Goal: Information Seeking & Learning: Learn about a topic

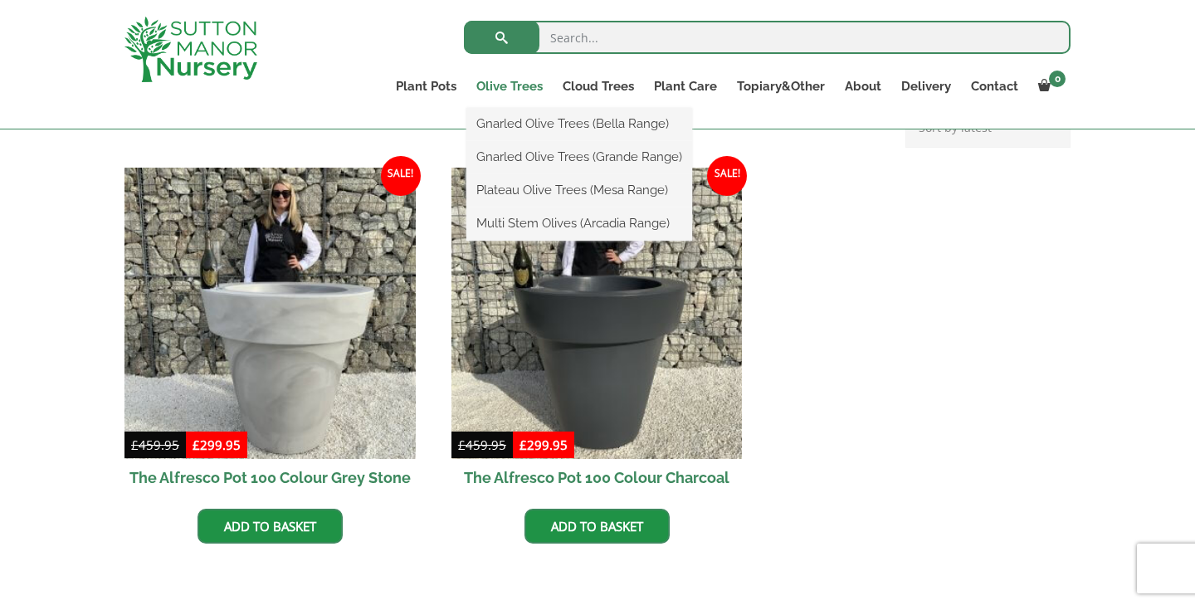
scroll to position [702, 0]
click at [516, 85] on link "Olive Trees" at bounding box center [509, 86] width 86 height 23
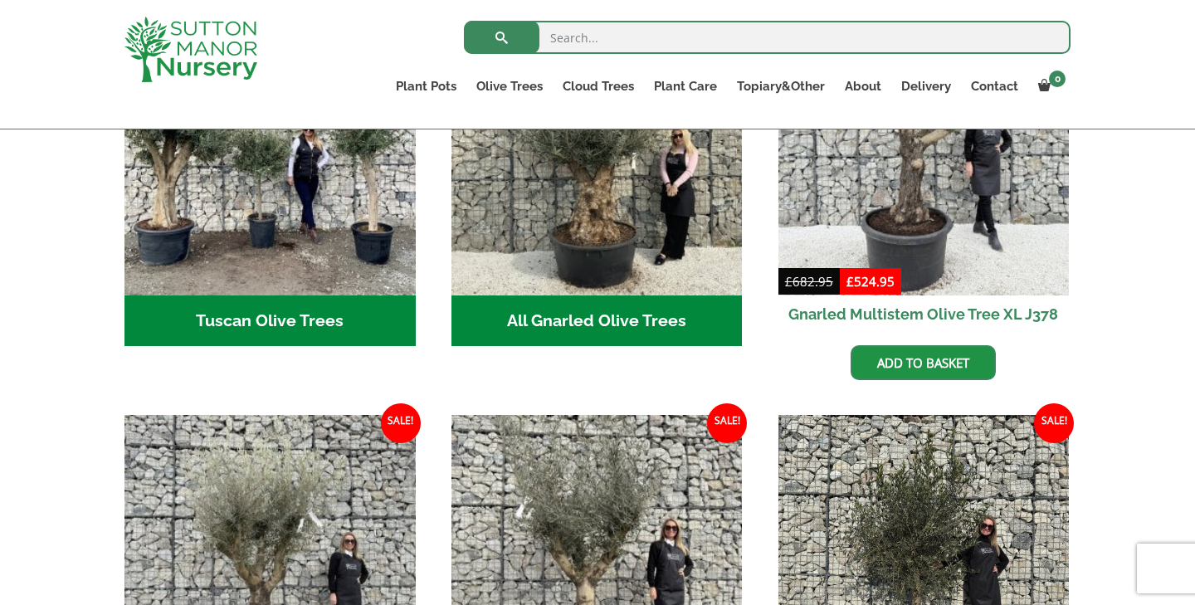
scroll to position [511, 0]
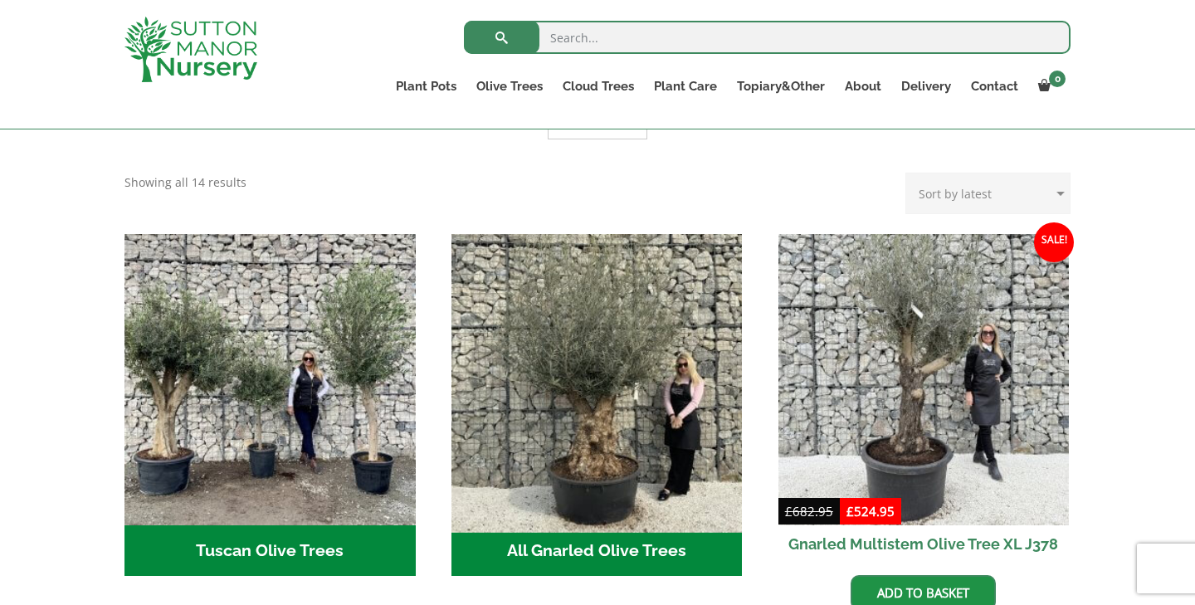
click at [527, 386] on img "Visit product category All Gnarled Olive Trees" at bounding box center [596, 379] width 305 height 305
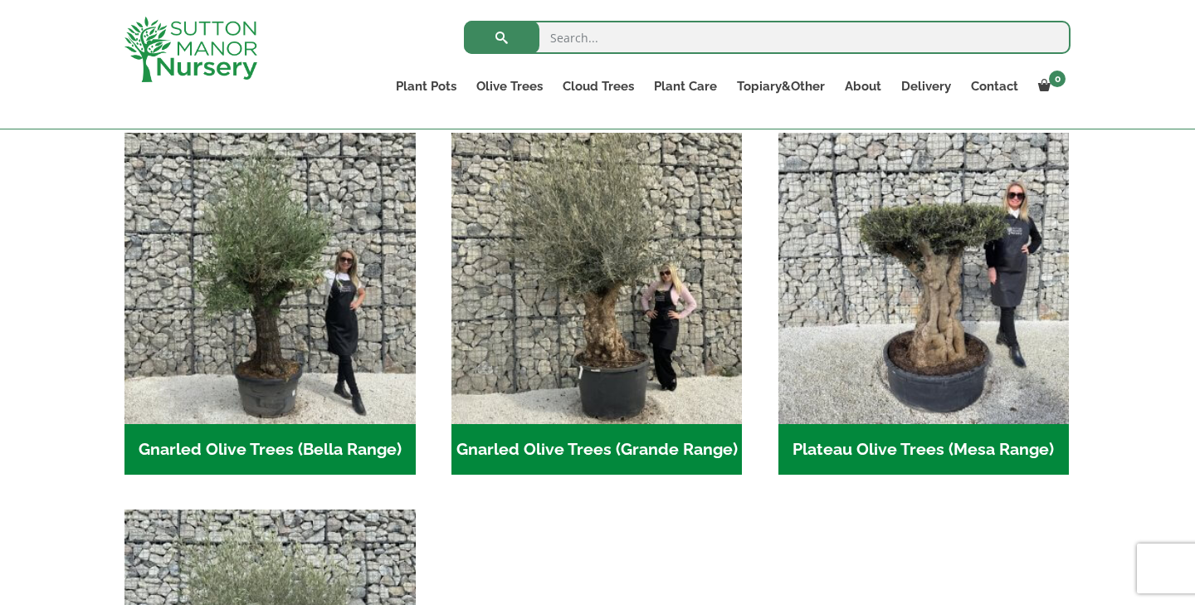
scroll to position [360, 0]
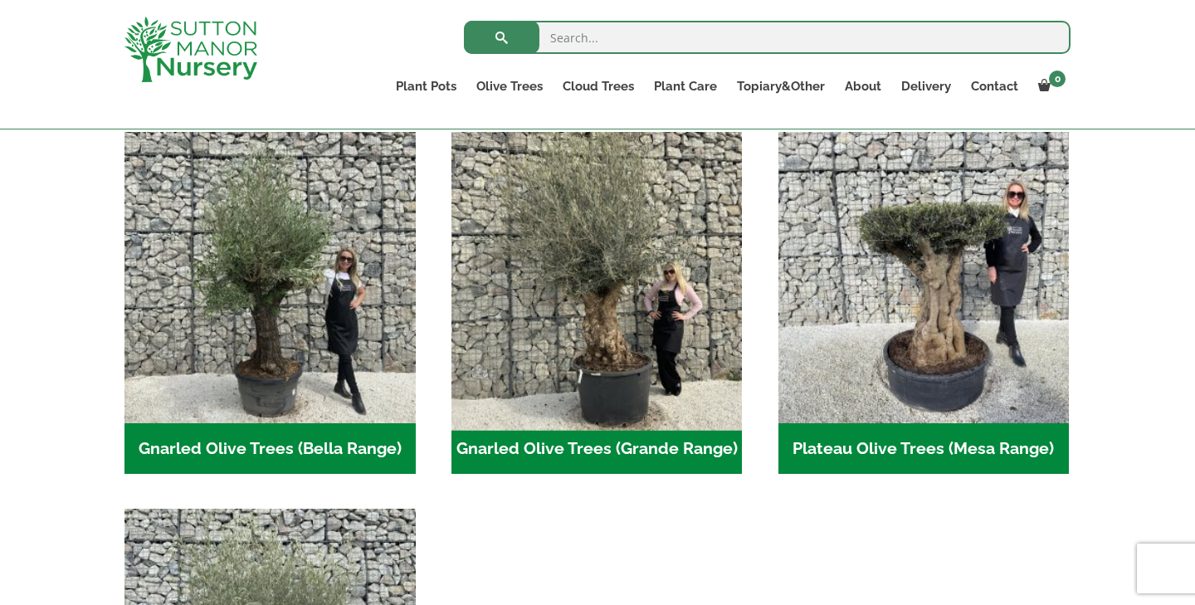
click at [554, 387] on img "Visit product category Gnarled Olive Trees (Grande Range)" at bounding box center [596, 276] width 305 height 305
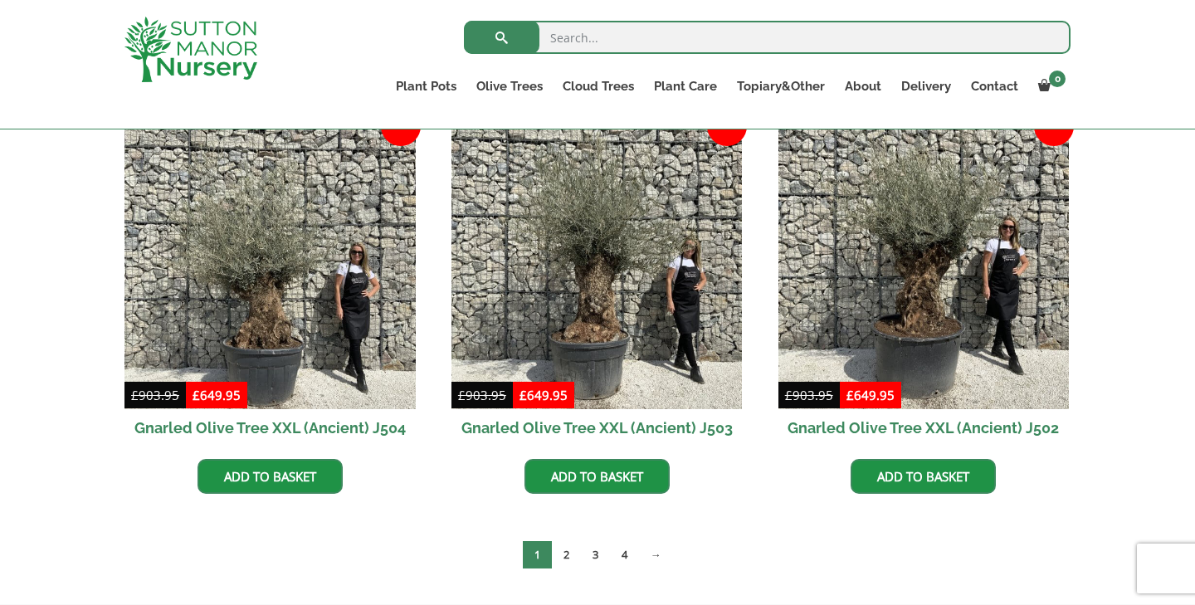
scroll to position [2489, 0]
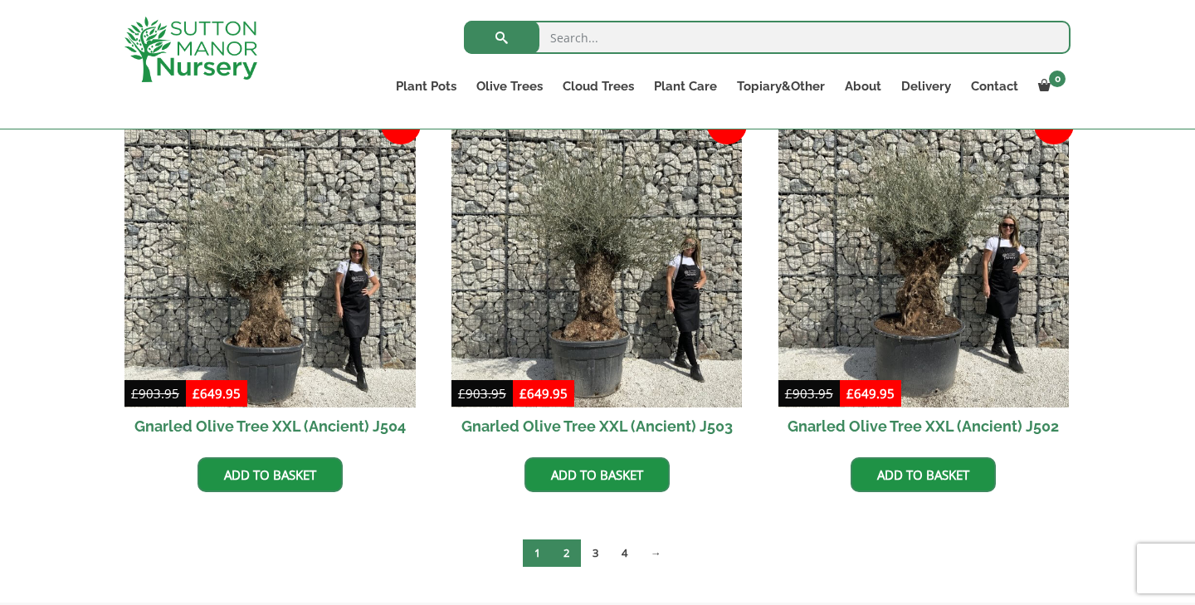
click at [571, 544] on link "2" at bounding box center [566, 552] width 29 height 27
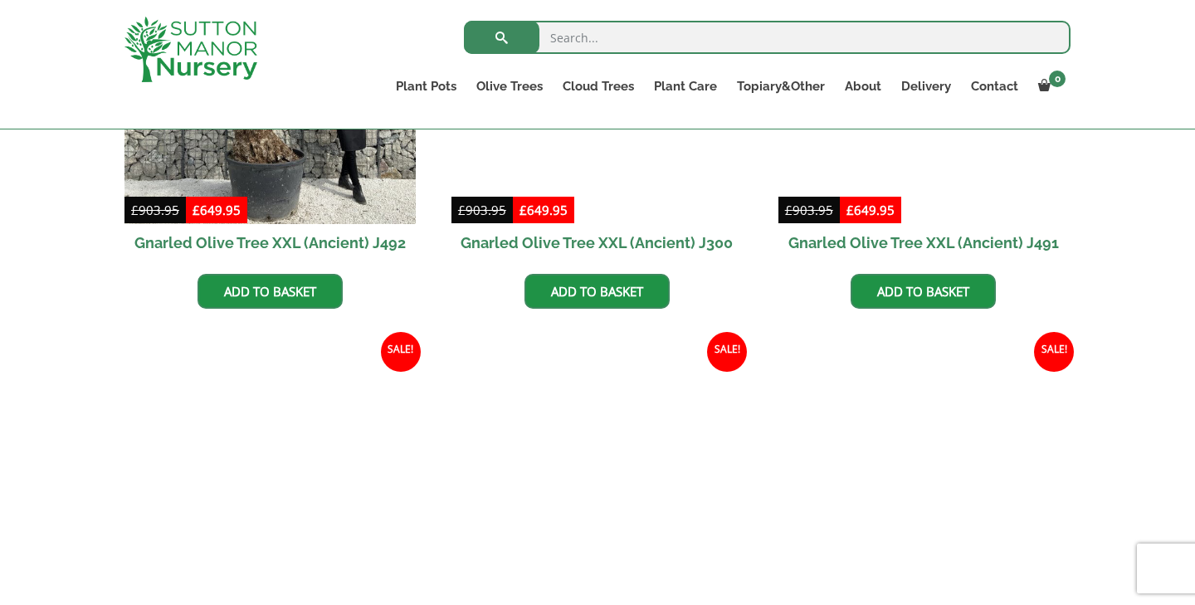
scroll to position [1305, 0]
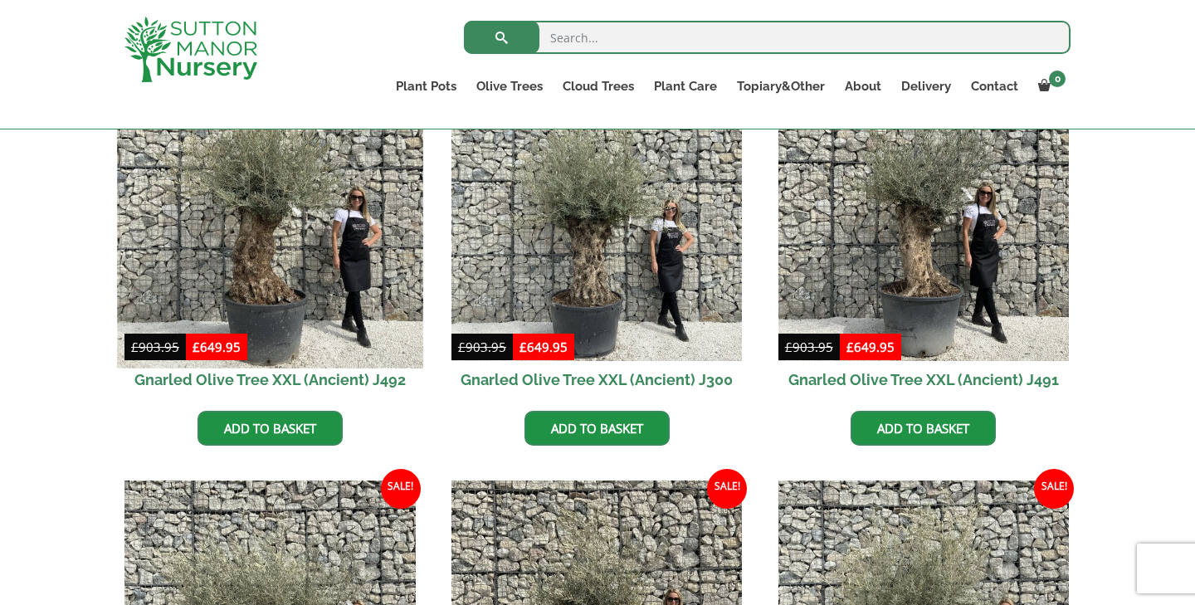
click at [349, 278] on img at bounding box center [269, 214] width 305 height 305
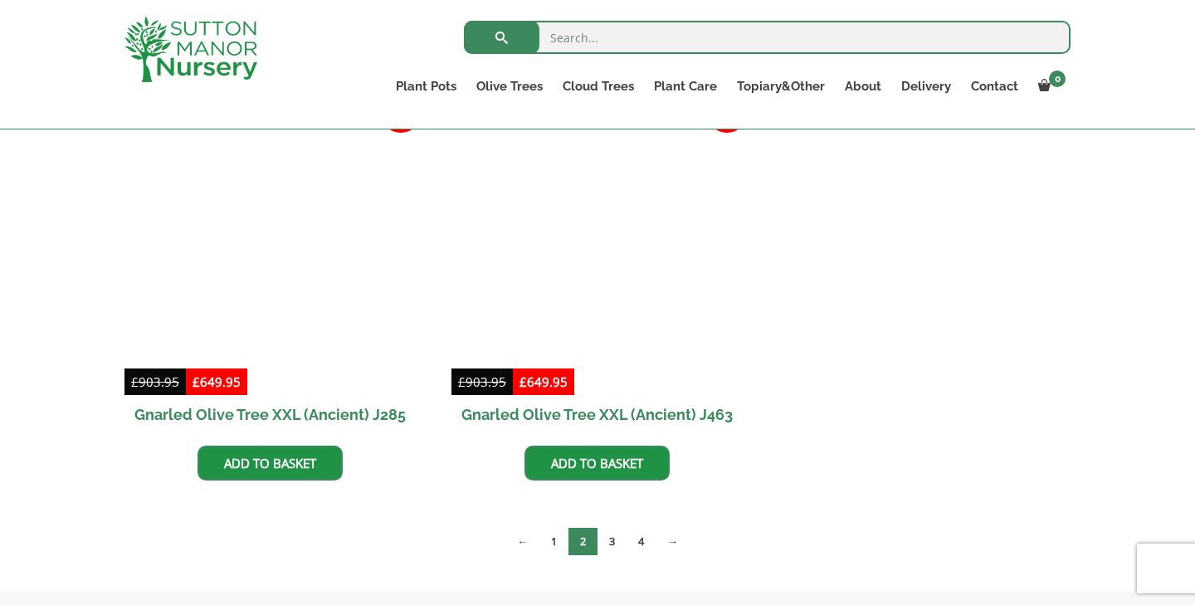
scroll to position [2510, 0]
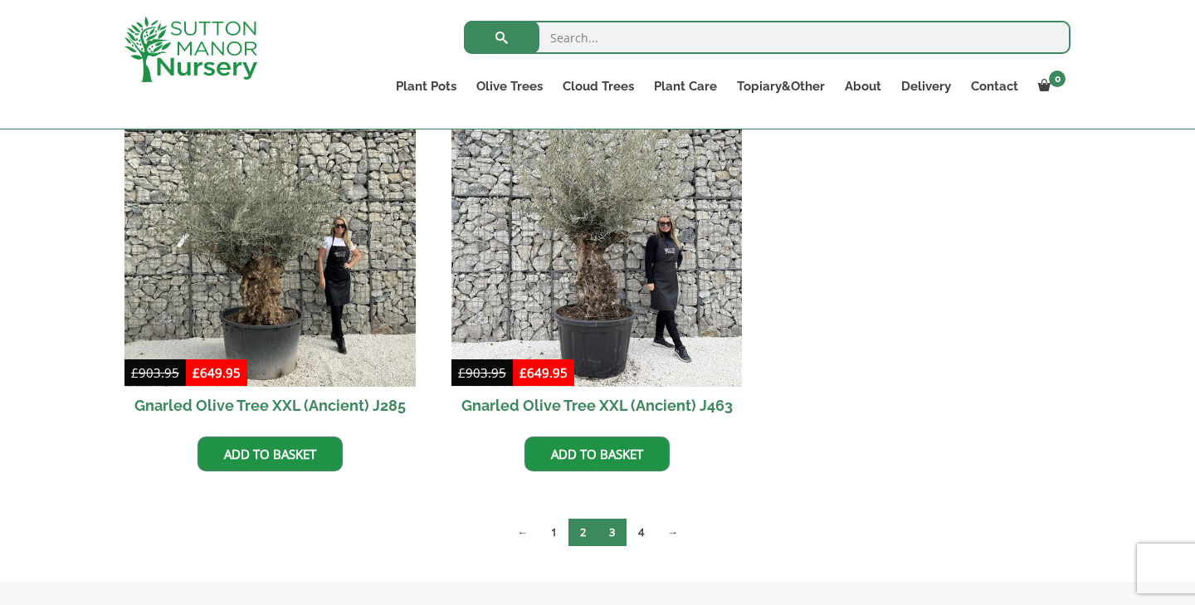
click at [608, 529] on link "3" at bounding box center [612, 532] width 29 height 27
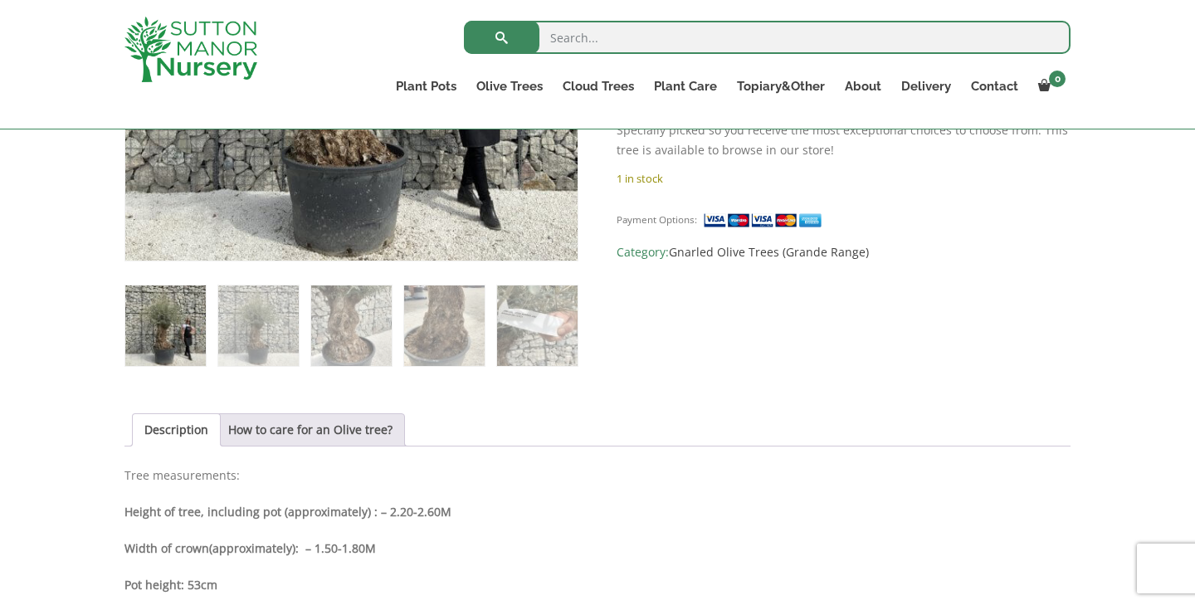
scroll to position [585, 0]
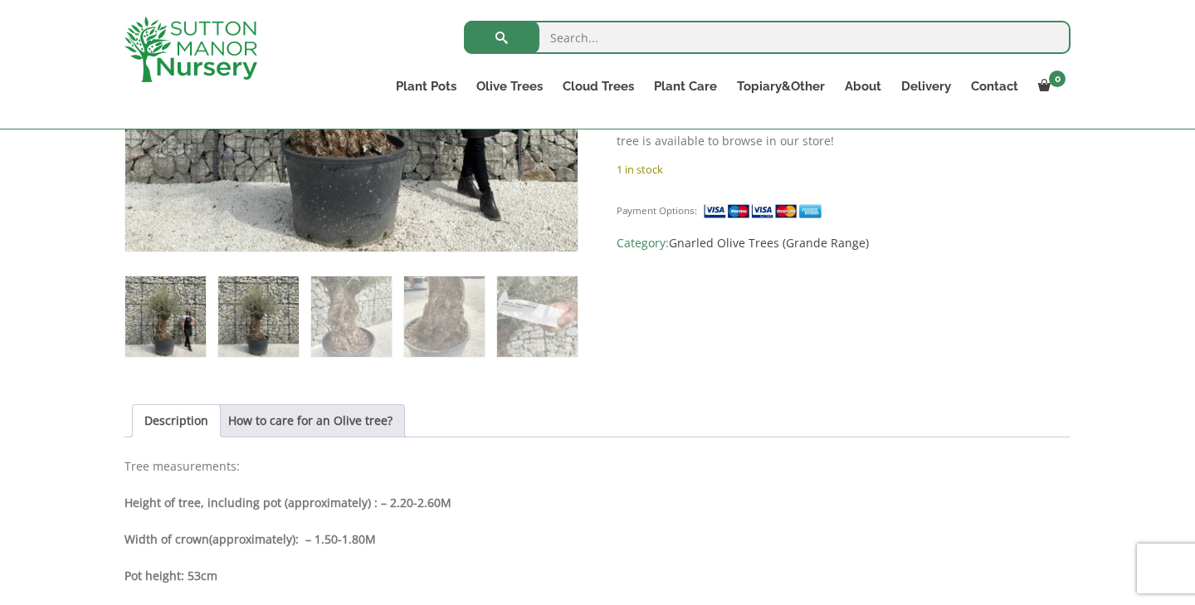
click at [270, 310] on img at bounding box center [258, 316] width 81 height 81
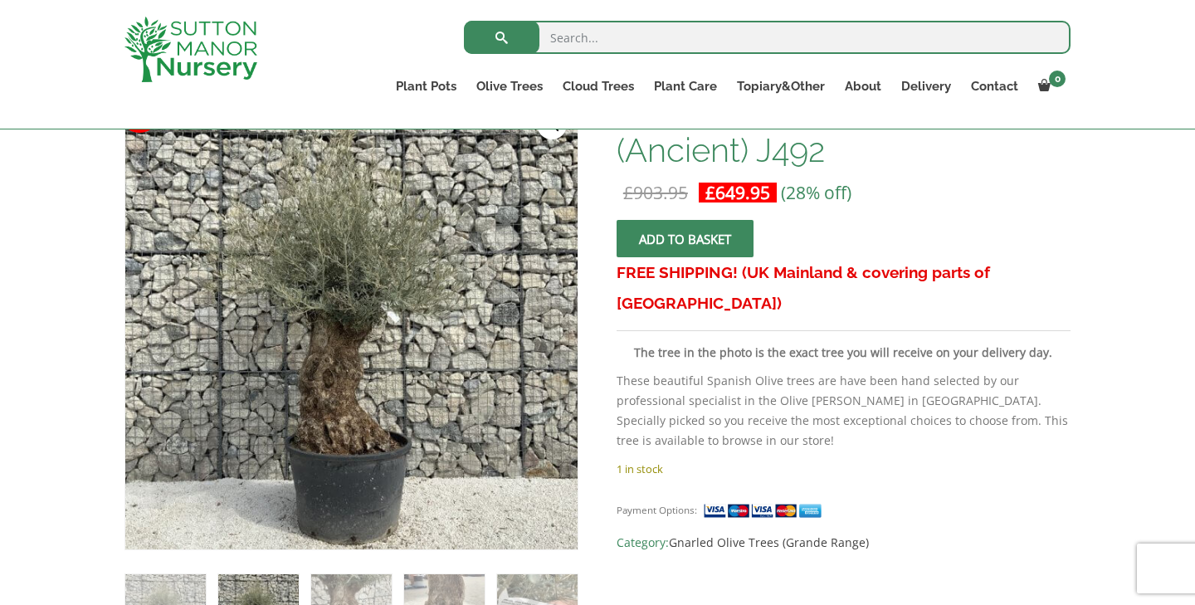
scroll to position [281, 0]
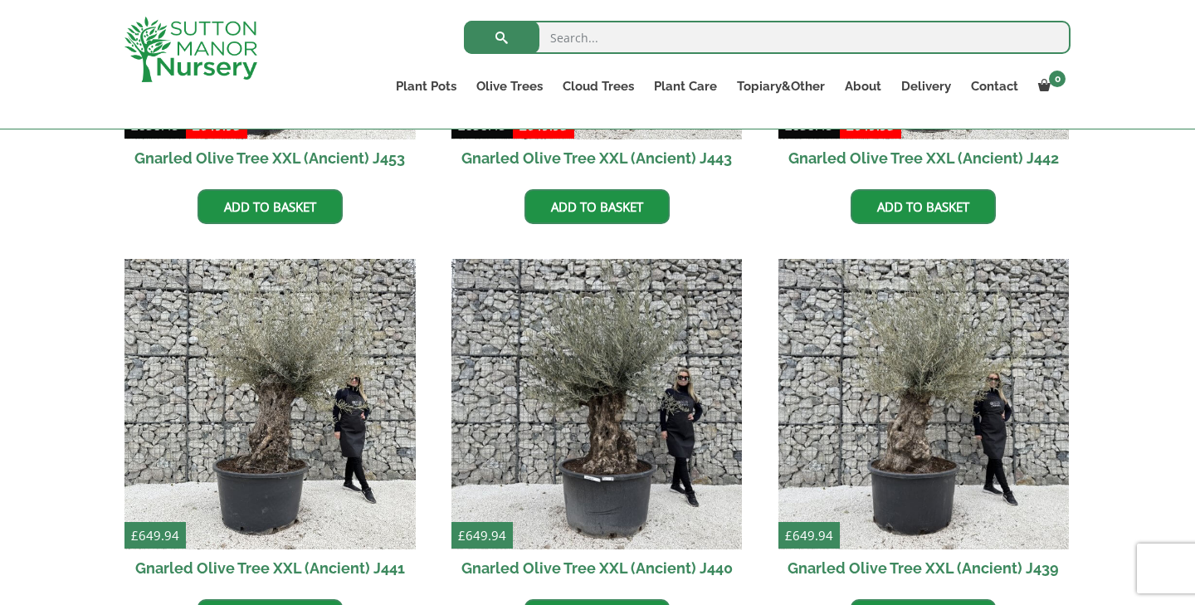
scroll to position [1966, 0]
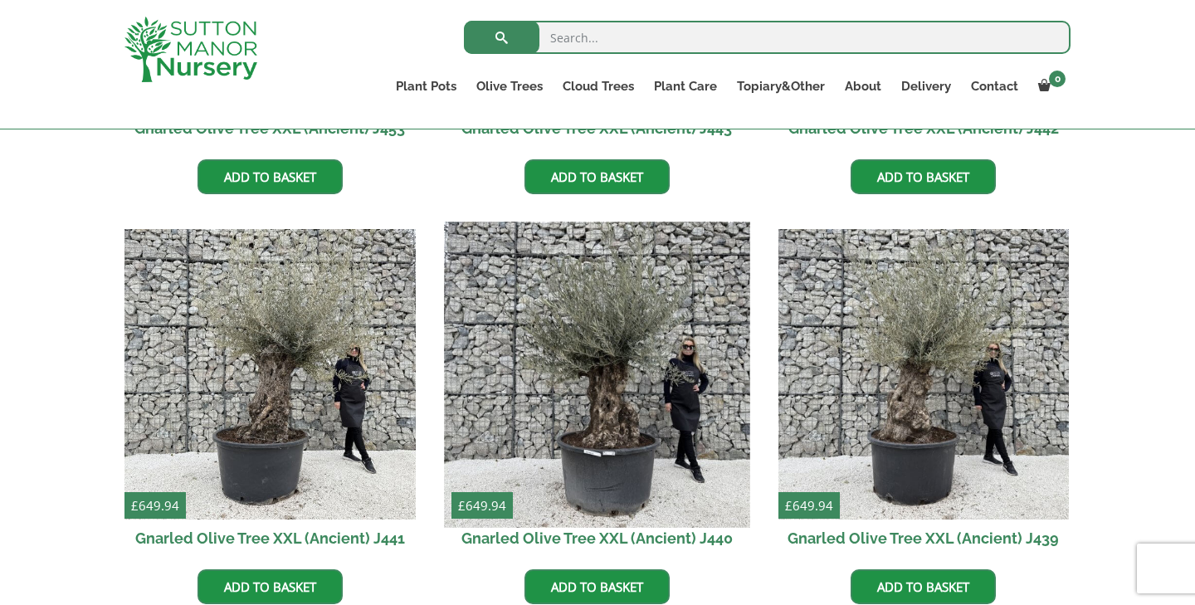
click at [612, 433] on img at bounding box center [596, 374] width 305 height 305
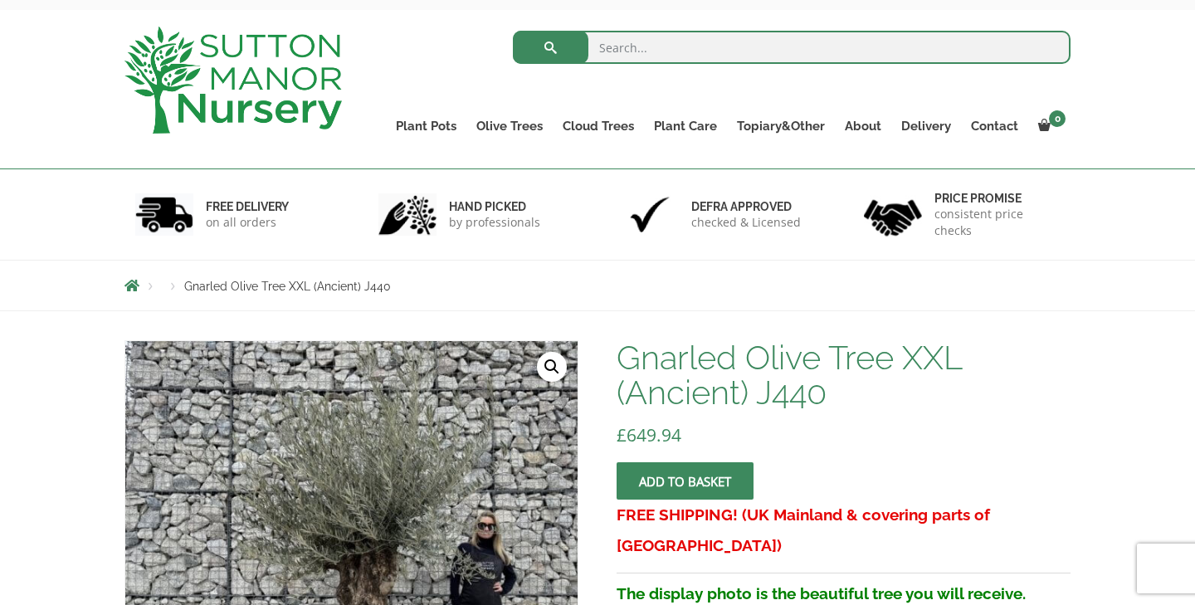
scroll to position [95, 0]
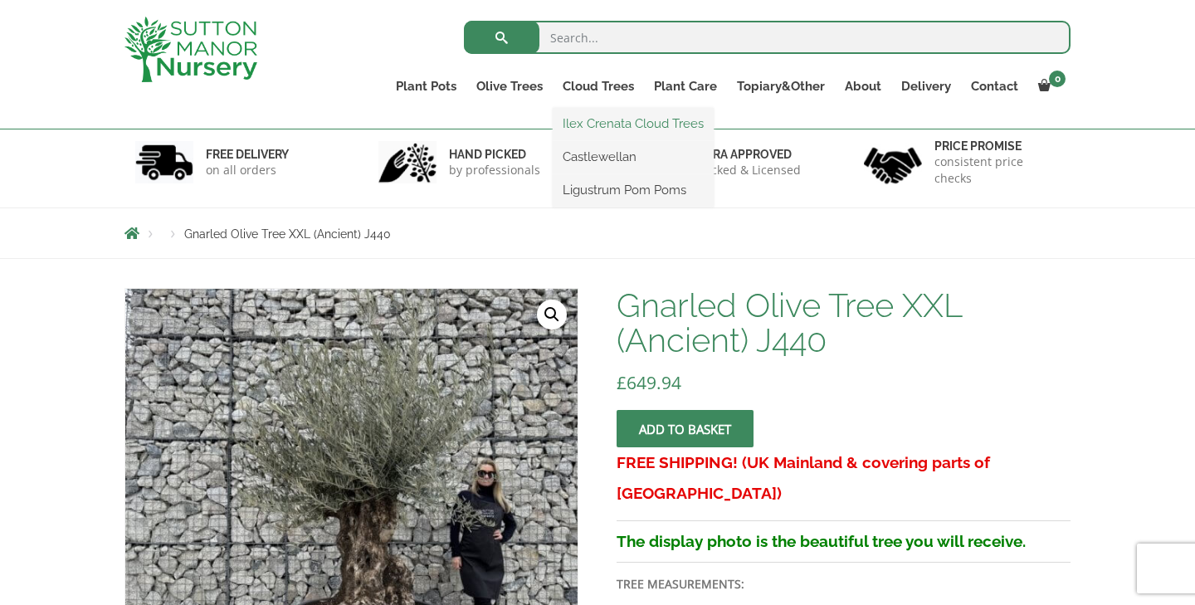
click at [600, 115] on link "Ilex Crenata Cloud Trees" at bounding box center [633, 123] width 161 height 25
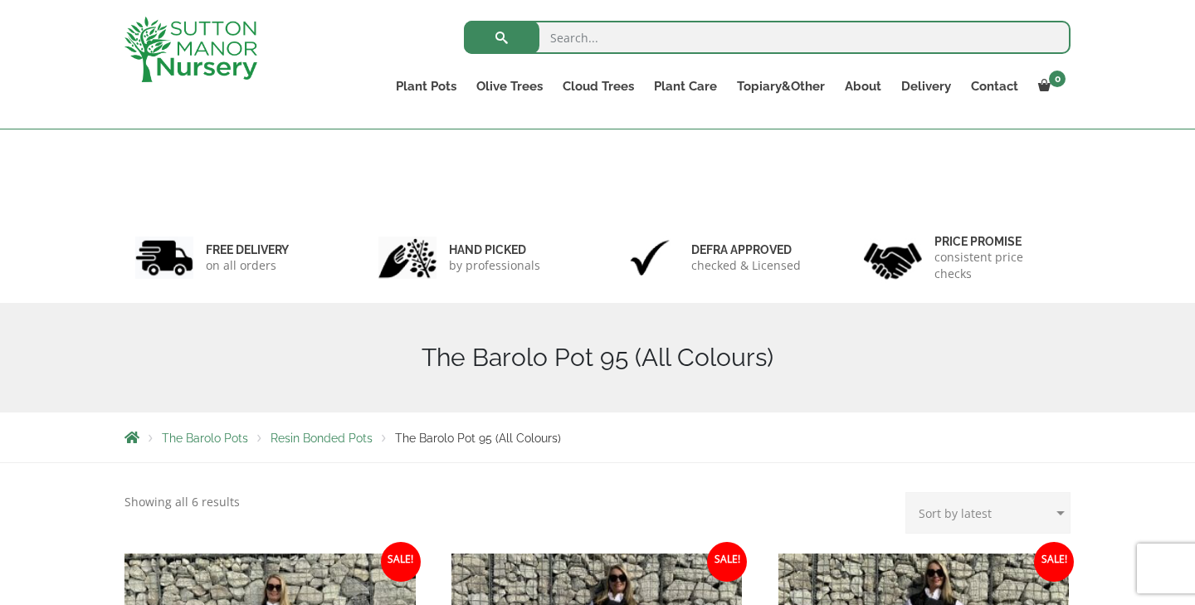
scroll to position [445, 0]
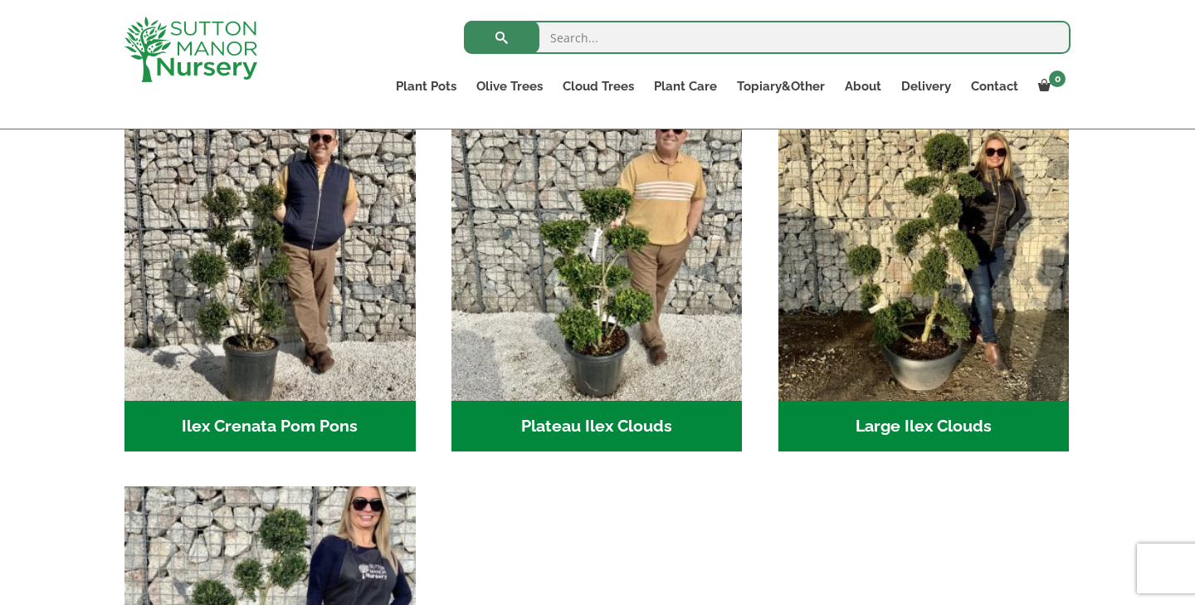
scroll to position [361, 0]
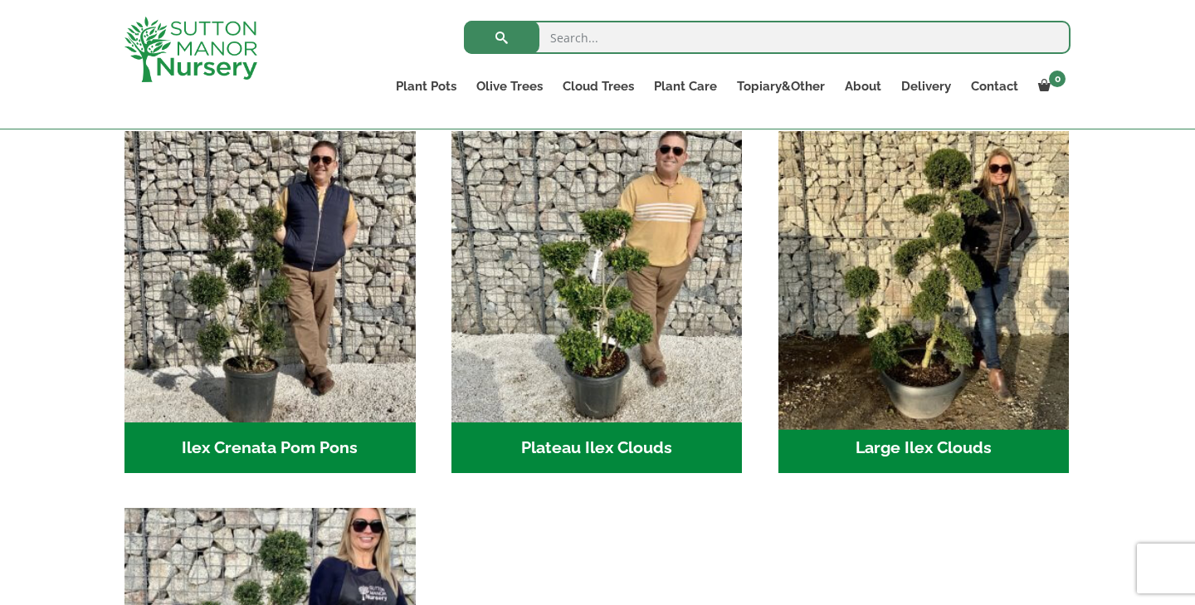
click at [993, 263] on img "Visit product category Large Ilex Clouds" at bounding box center [923, 276] width 305 height 305
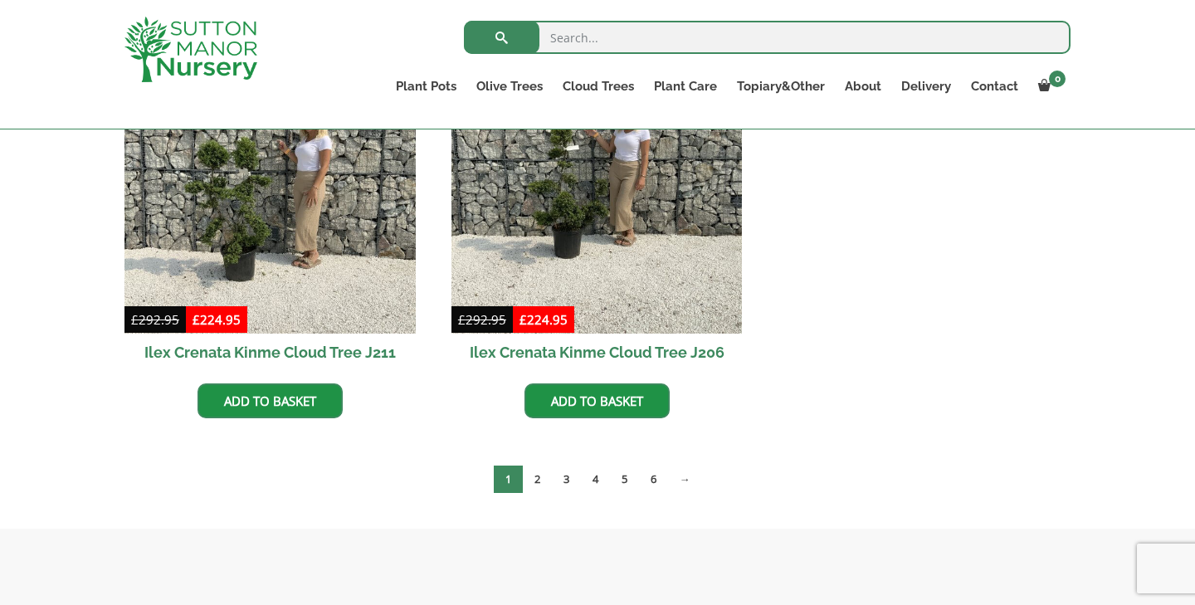
scroll to position [959, 0]
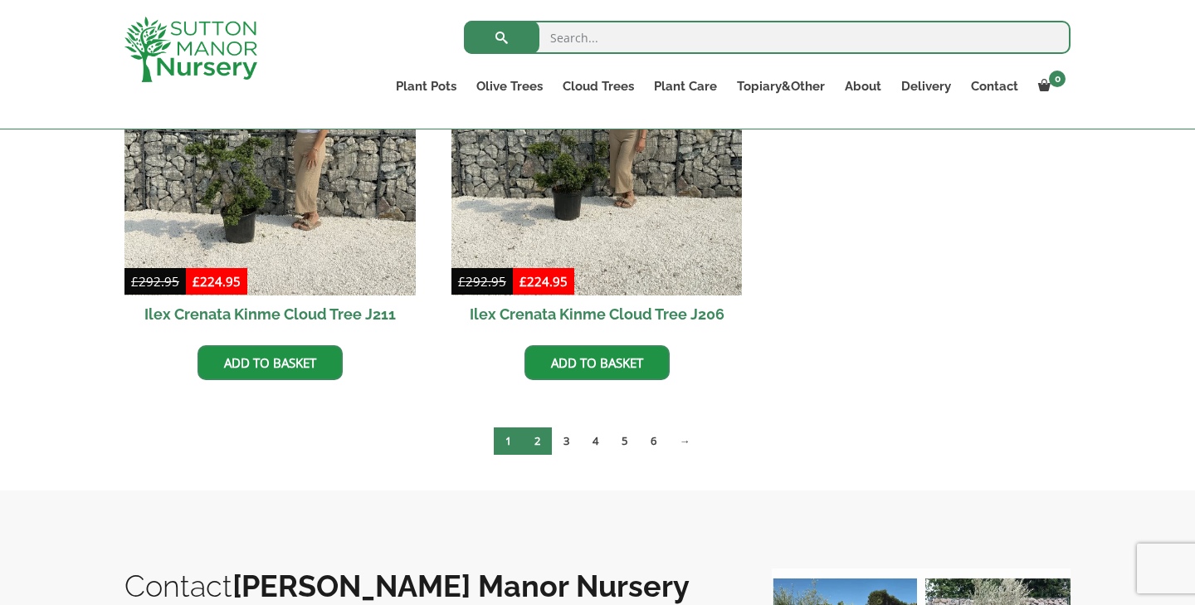
click at [544, 437] on link "2" at bounding box center [537, 440] width 29 height 27
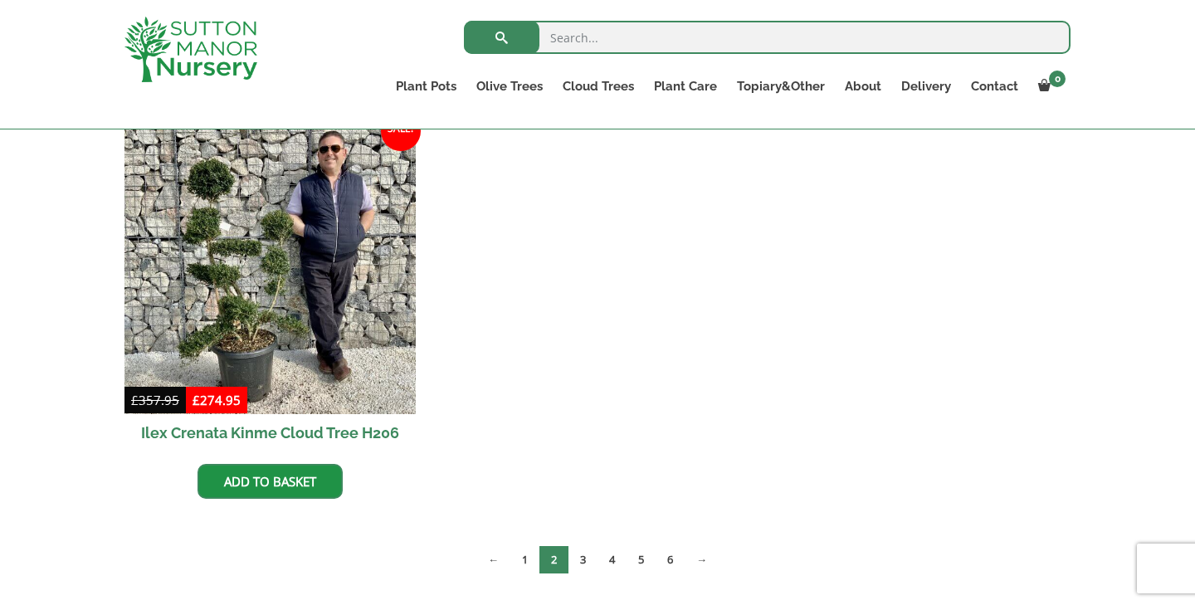
scroll to position [1290, 0]
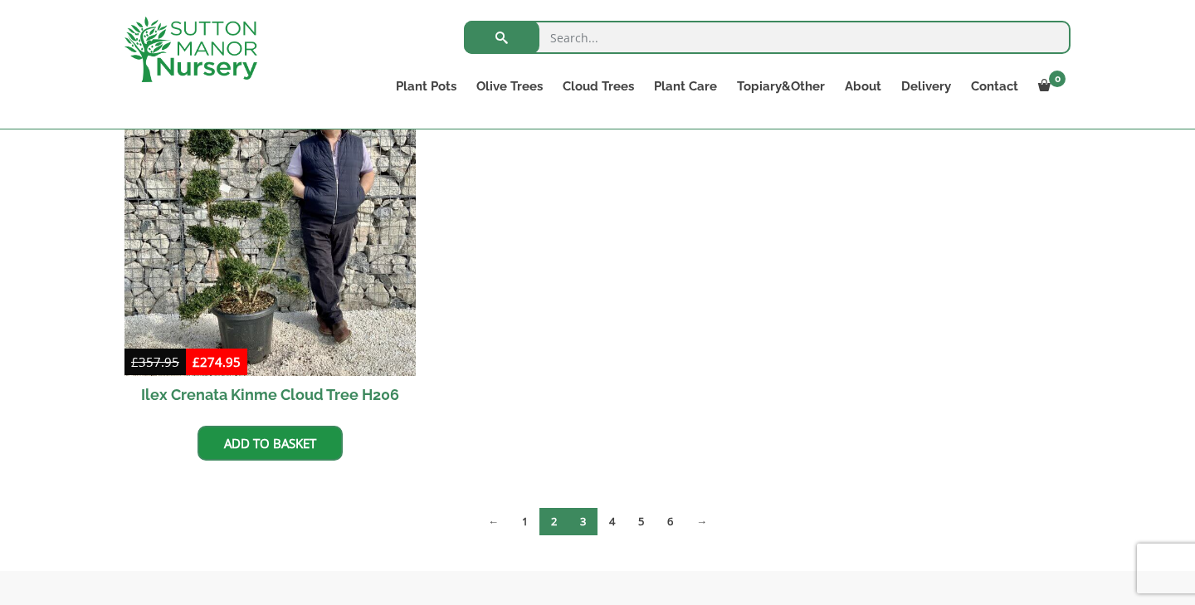
click at [584, 521] on link "3" at bounding box center [583, 521] width 29 height 27
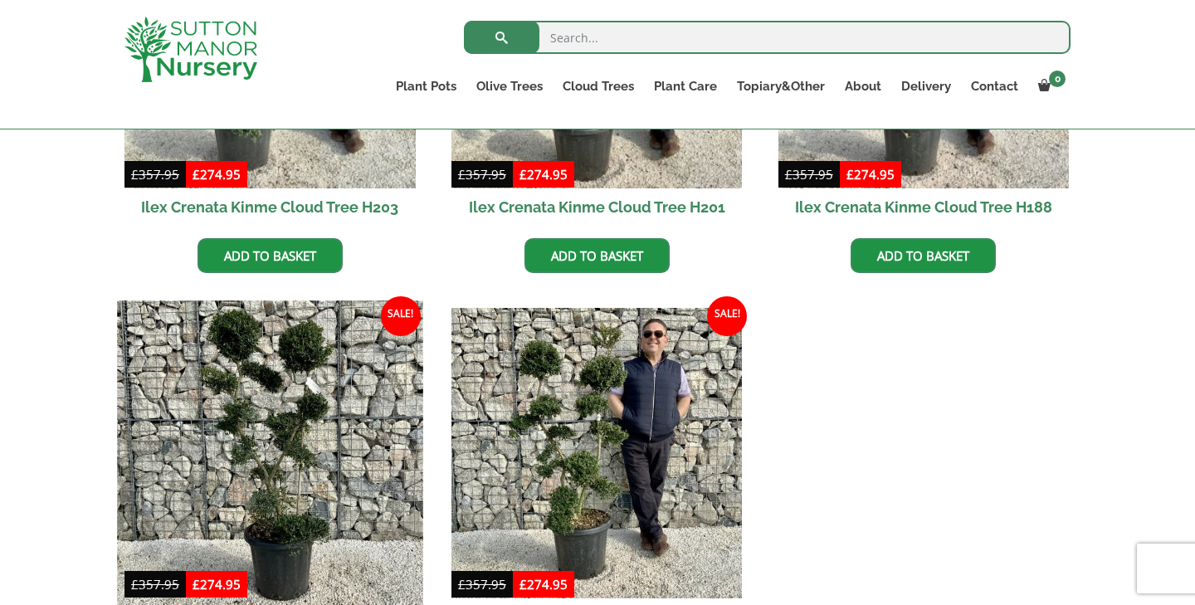
scroll to position [667, 0]
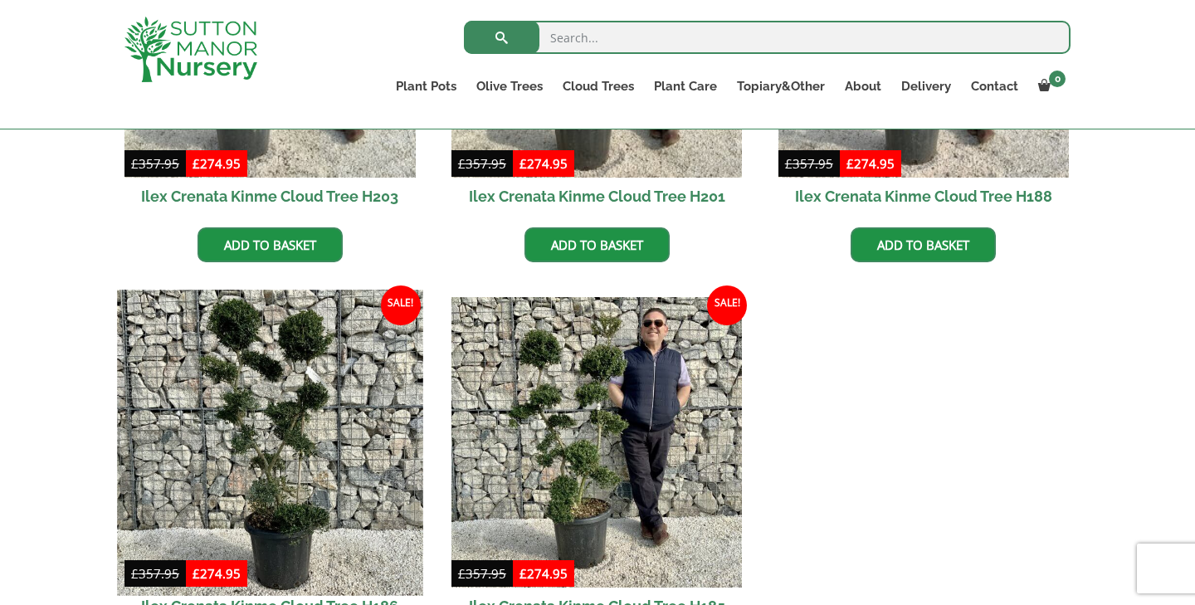
click at [358, 471] on img at bounding box center [269, 442] width 305 height 305
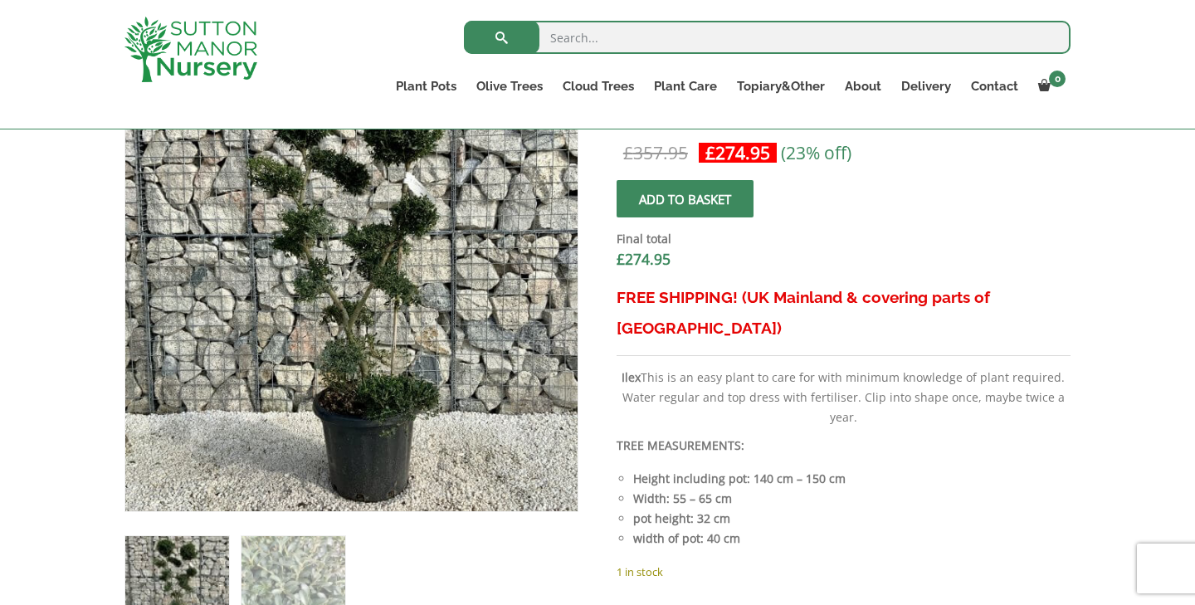
scroll to position [599, 0]
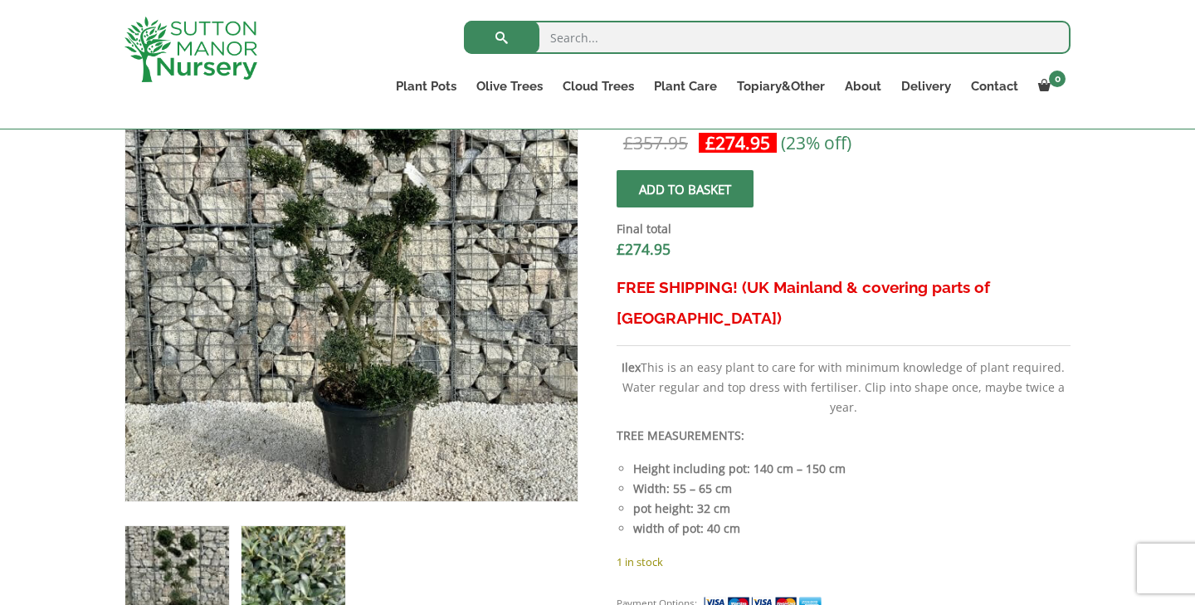
click at [310, 566] on img at bounding box center [294, 578] width 104 height 104
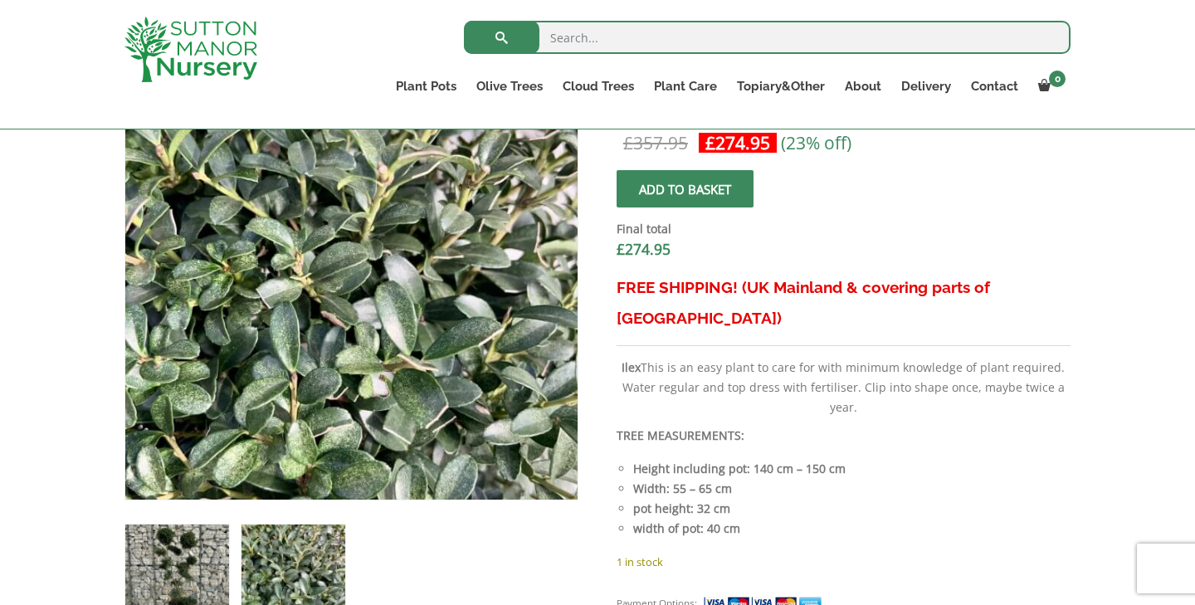
click at [217, 563] on img at bounding box center [177, 577] width 104 height 104
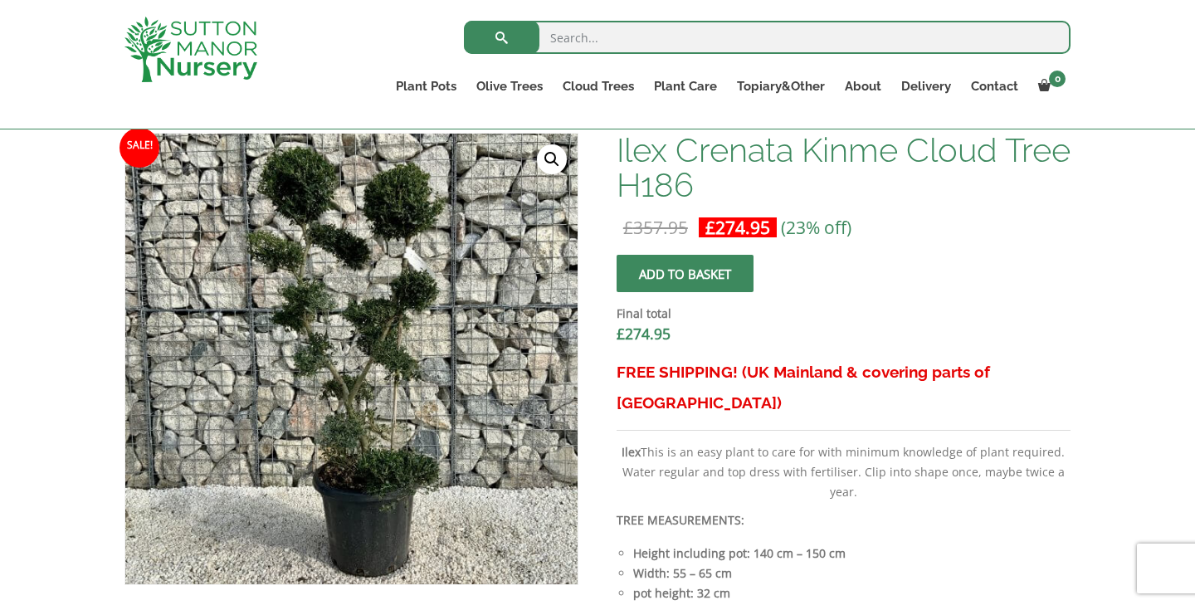
scroll to position [502, 0]
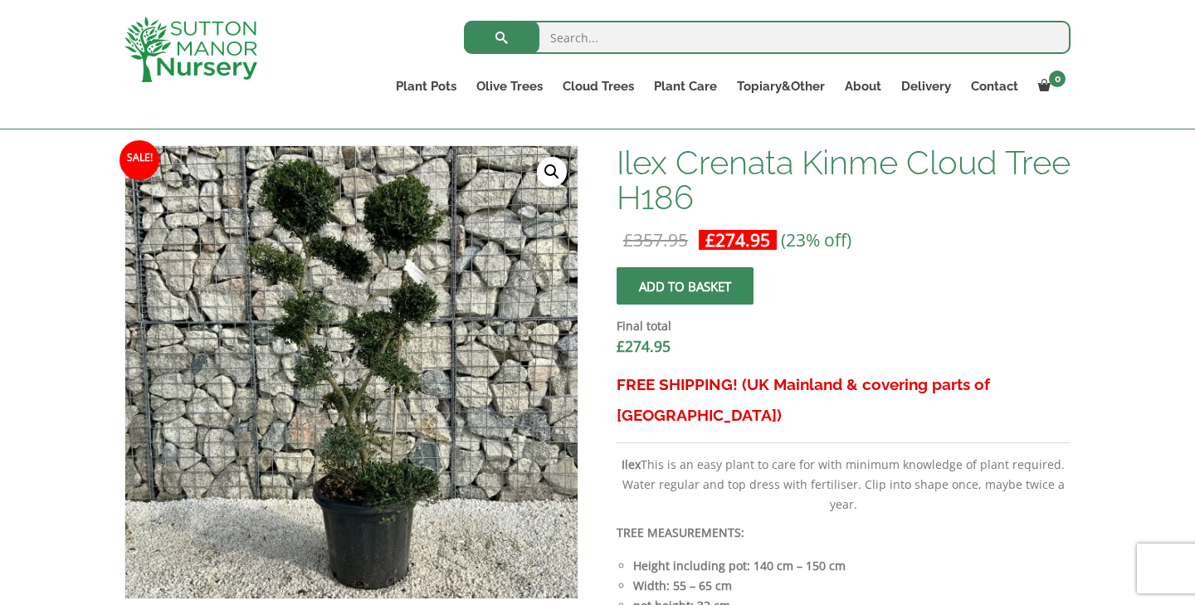
click at [647, 32] on input "search" at bounding box center [767, 37] width 607 height 33
type input "red [PERSON_NAME]"
click at [501, 37] on button "submit" at bounding box center [502, 37] width 76 height 33
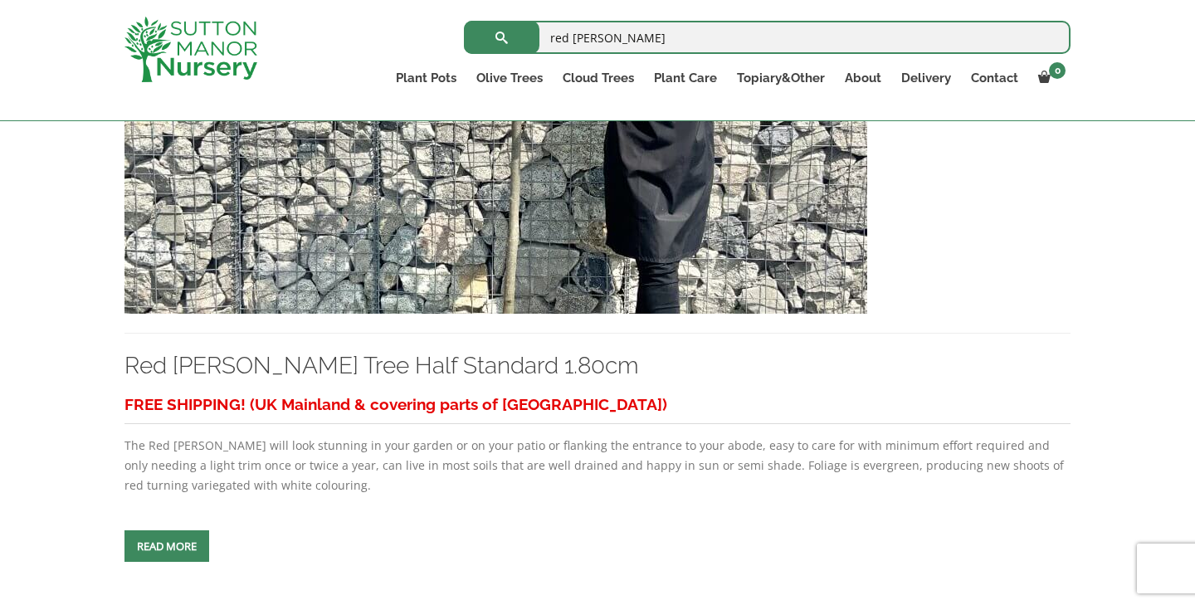
scroll to position [3204, 0]
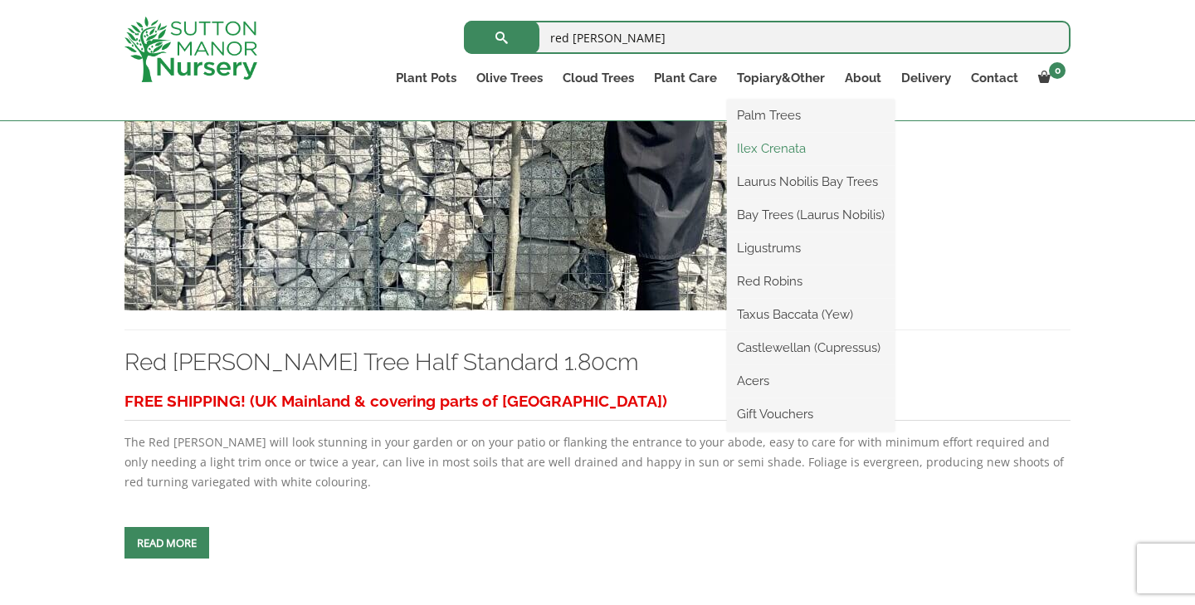
click at [789, 155] on link "Ilex Crenata" at bounding box center [811, 148] width 168 height 25
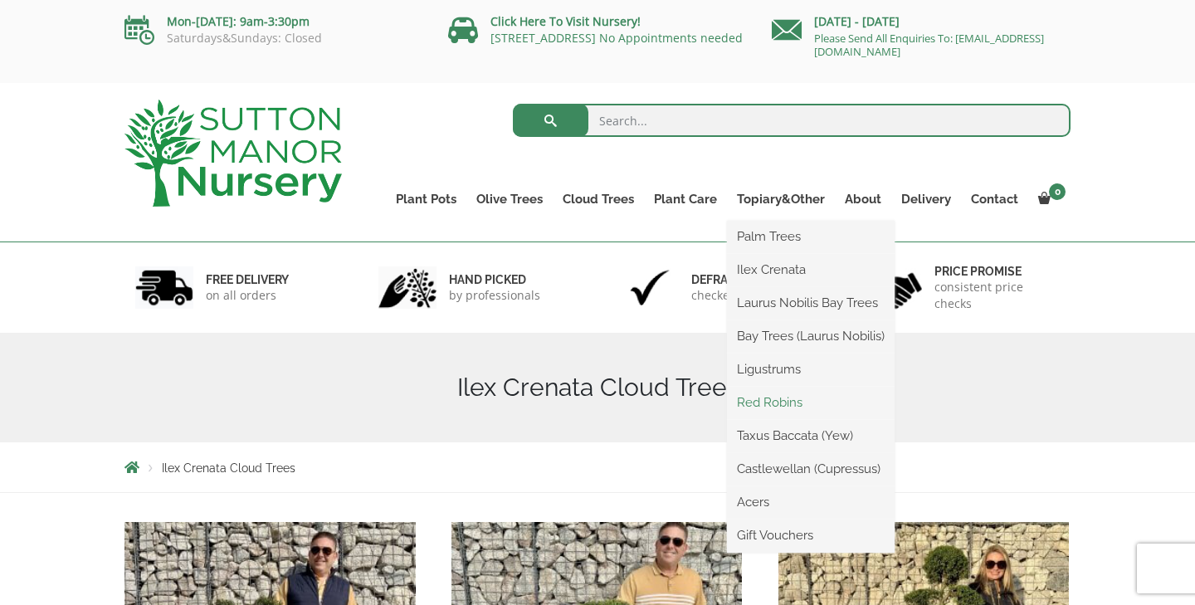
click at [778, 403] on link "Red Robins" at bounding box center [811, 402] width 168 height 25
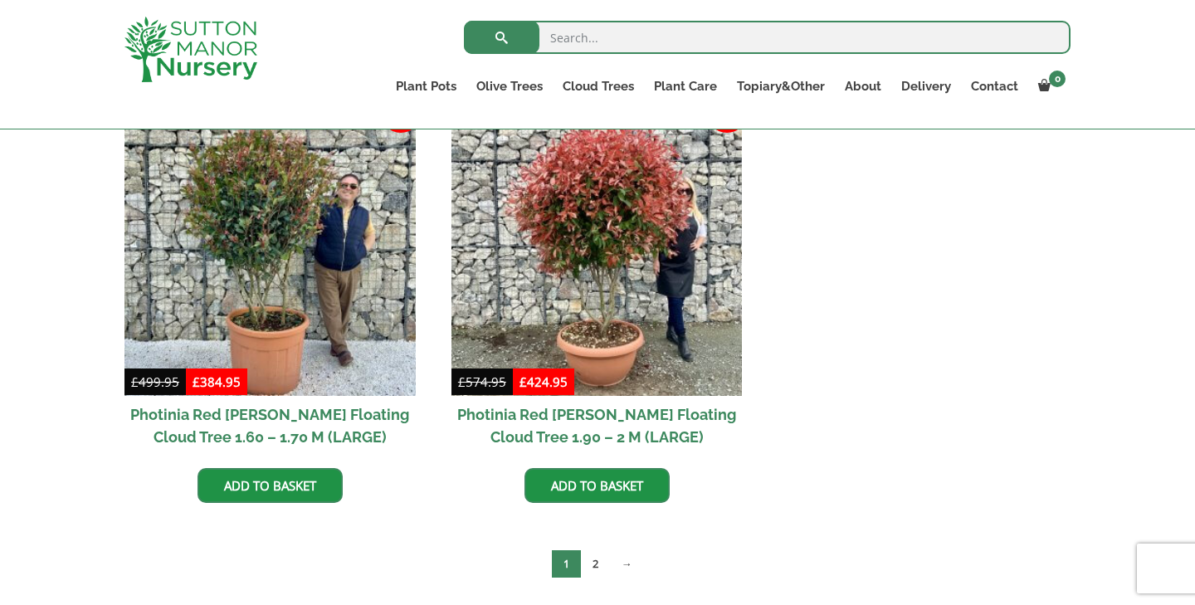
scroll to position [736, 0]
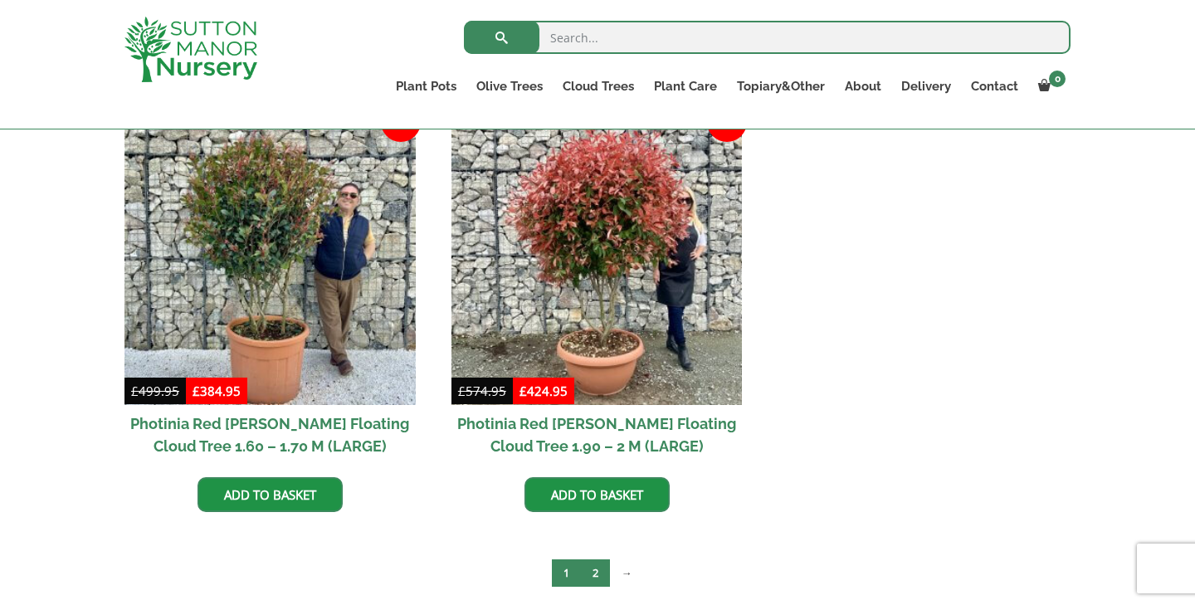
click at [593, 574] on link "2" at bounding box center [595, 572] width 29 height 27
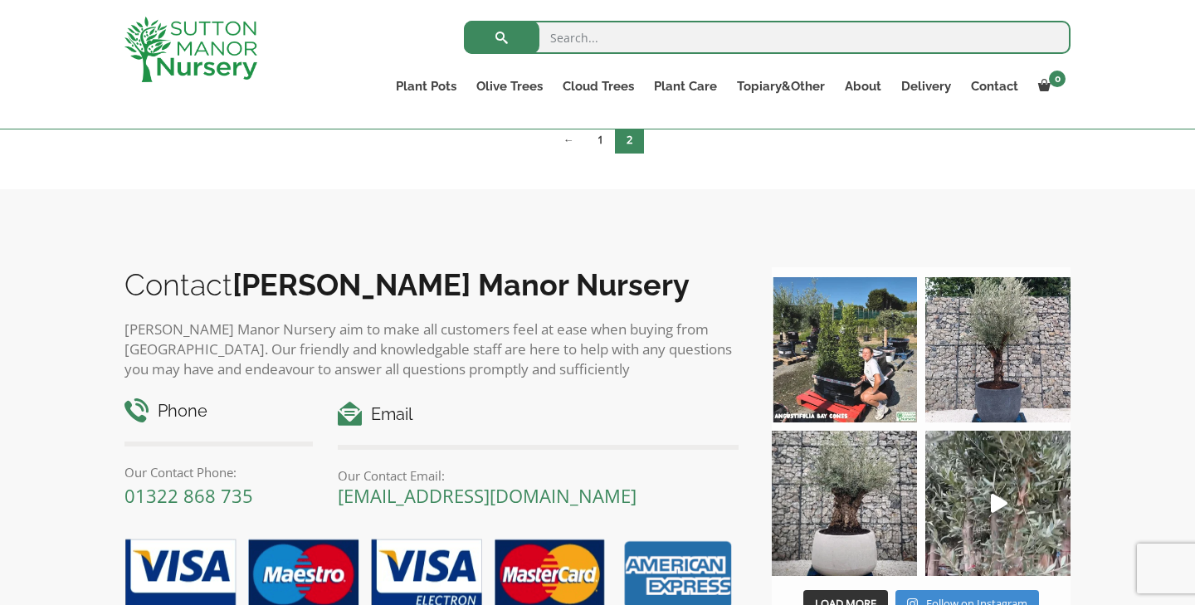
scroll to position [239, 0]
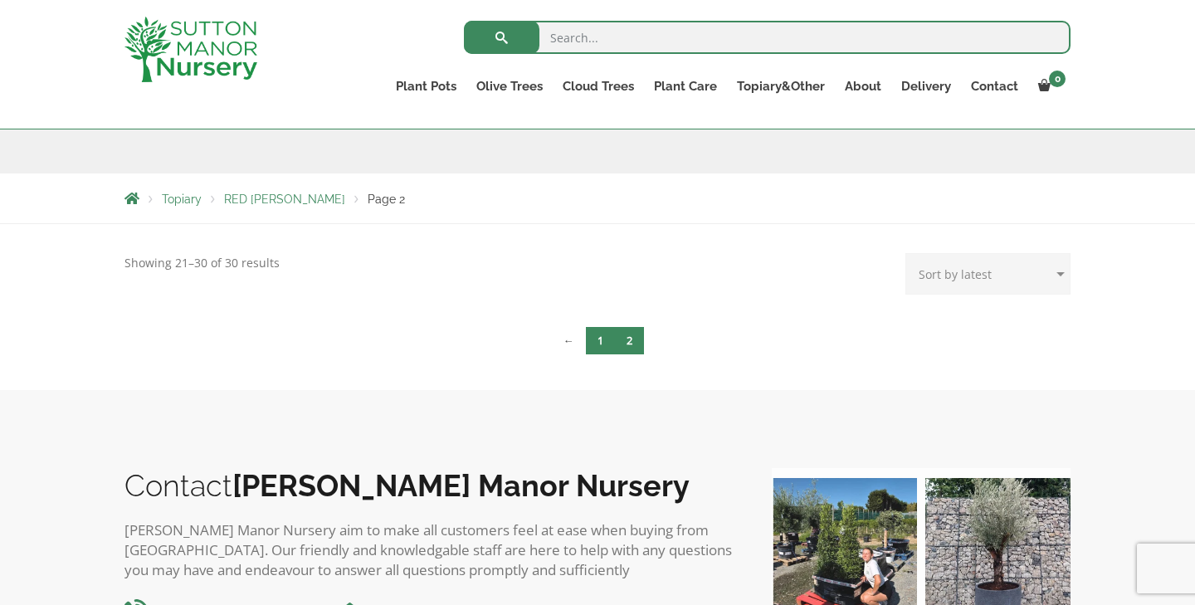
click at [608, 339] on link "1" at bounding box center [600, 340] width 29 height 27
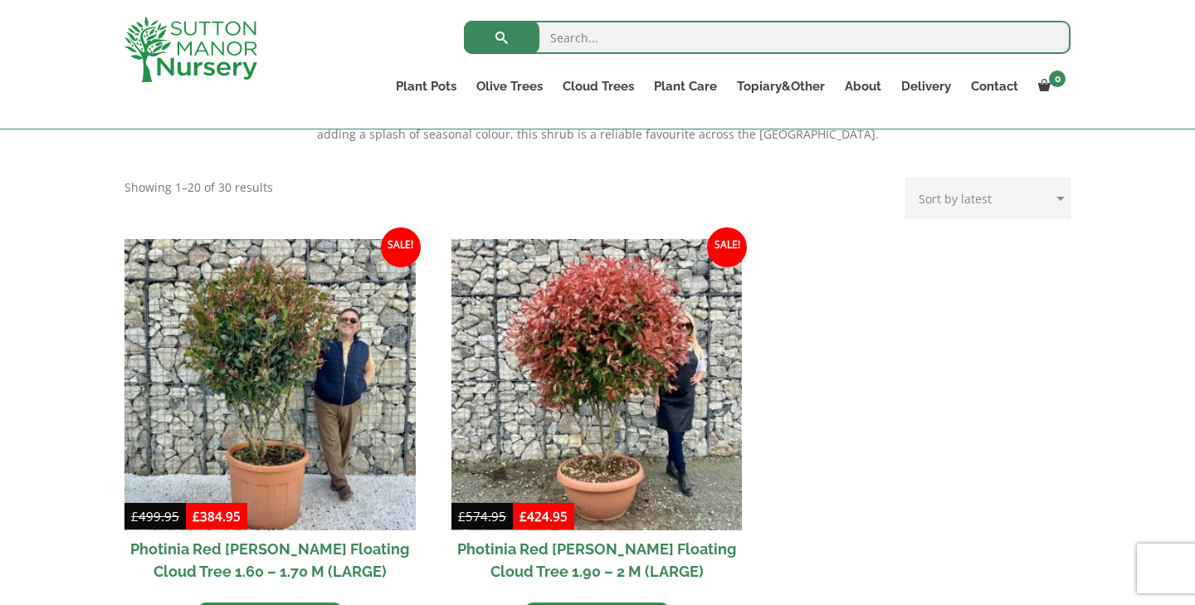
scroll to position [639, 0]
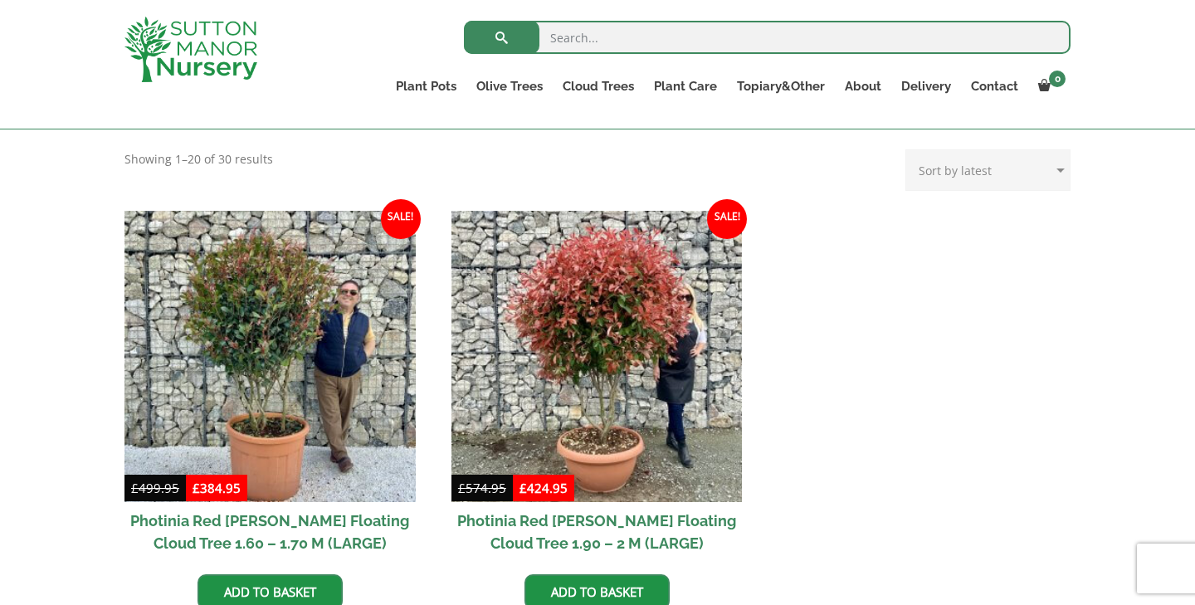
click at [773, 46] on input "search" at bounding box center [767, 37] width 607 height 33
type input "red [PERSON_NAME]"
click at [501, 37] on button "submit" at bounding box center [502, 37] width 76 height 33
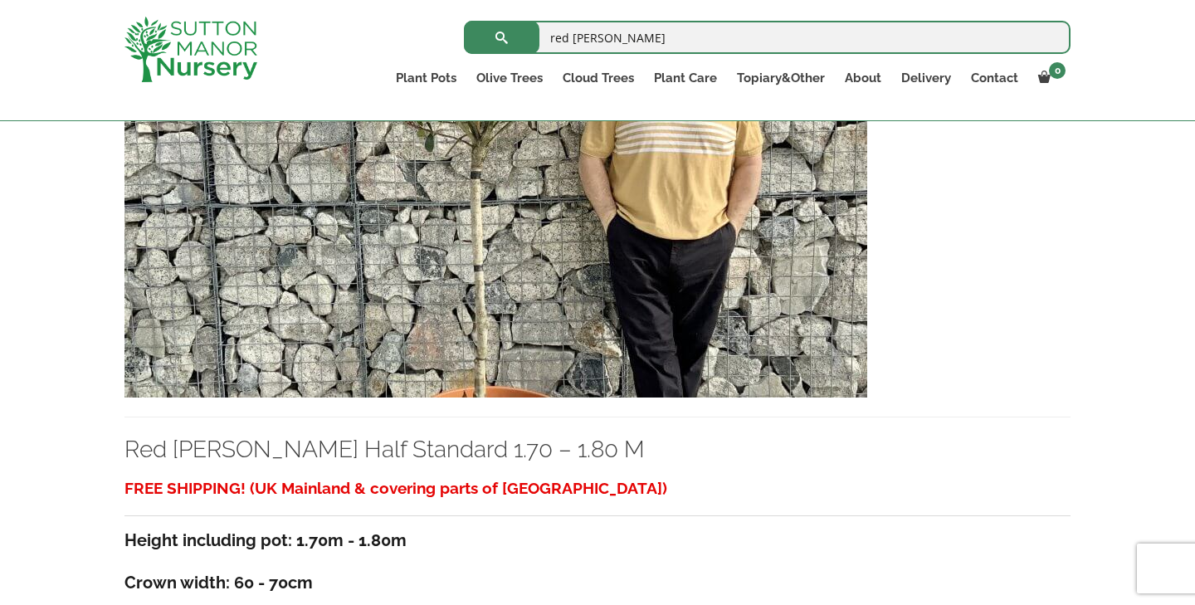
scroll to position [461, 0]
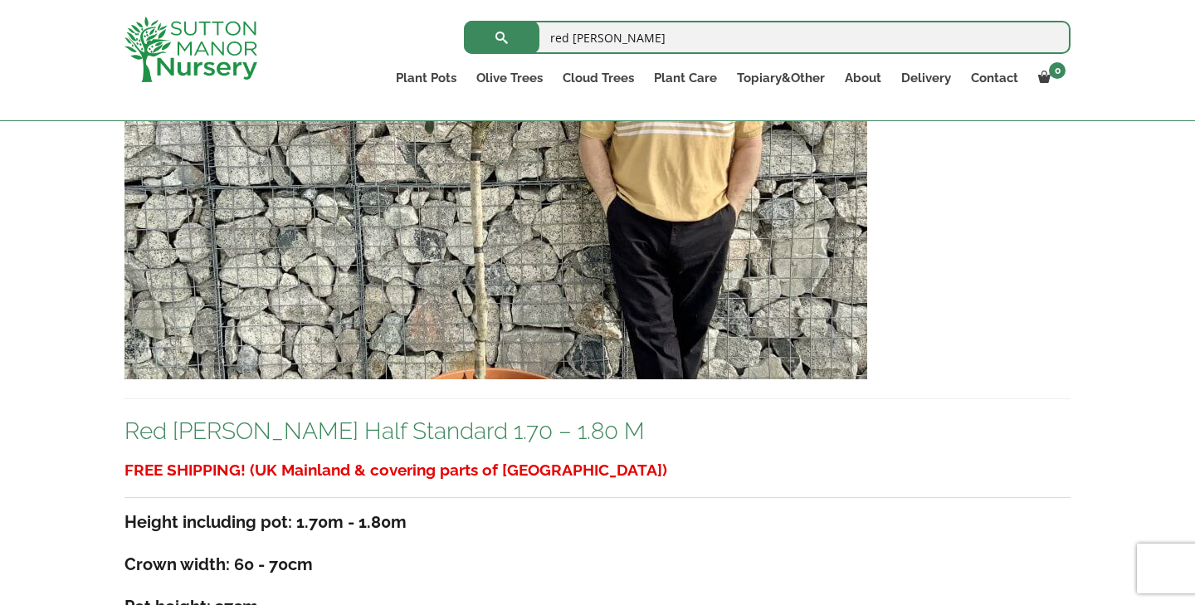
click at [498, 442] on link "Red [PERSON_NAME] Half Standard 1.70 – 1.80 M" at bounding box center [384, 430] width 520 height 27
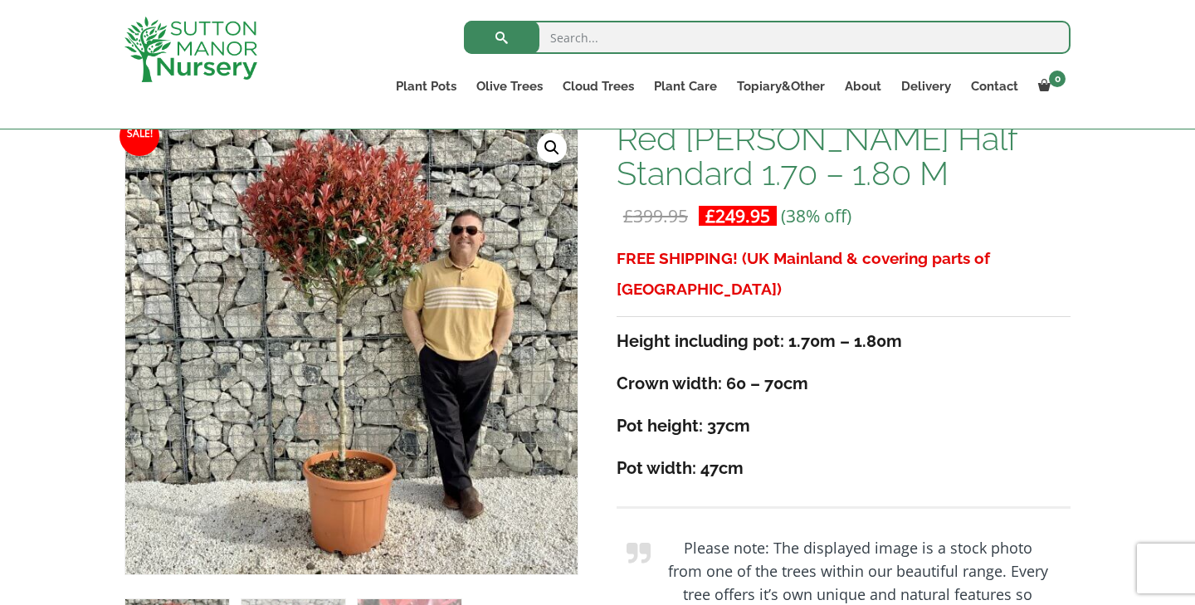
scroll to position [261, 0]
